Goal: Task Accomplishment & Management: Use online tool/utility

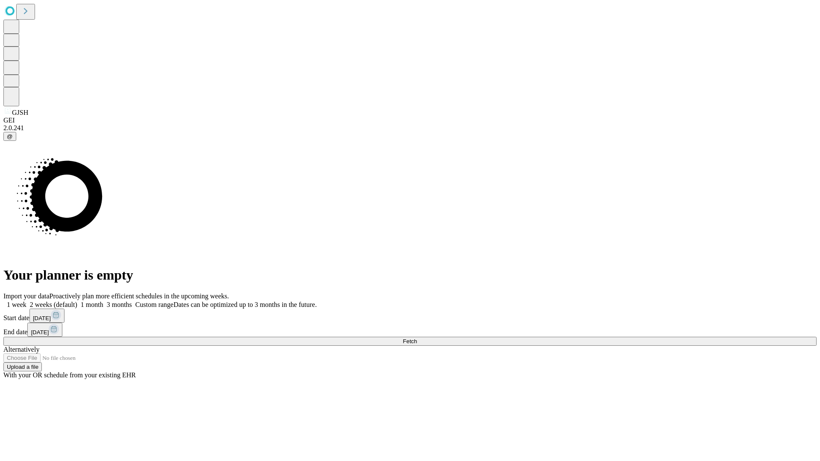
click at [417, 338] on span "Fetch" at bounding box center [410, 341] width 14 height 6
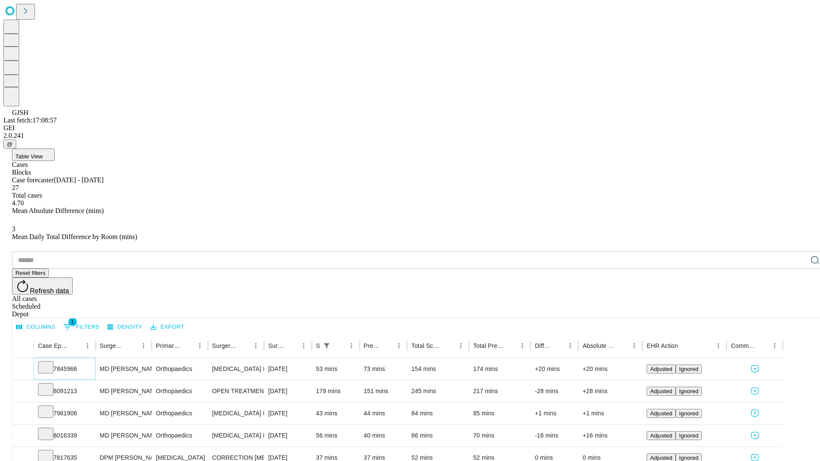
click at [50, 362] on icon at bounding box center [45, 366] width 9 height 9
